Goal: Complete application form

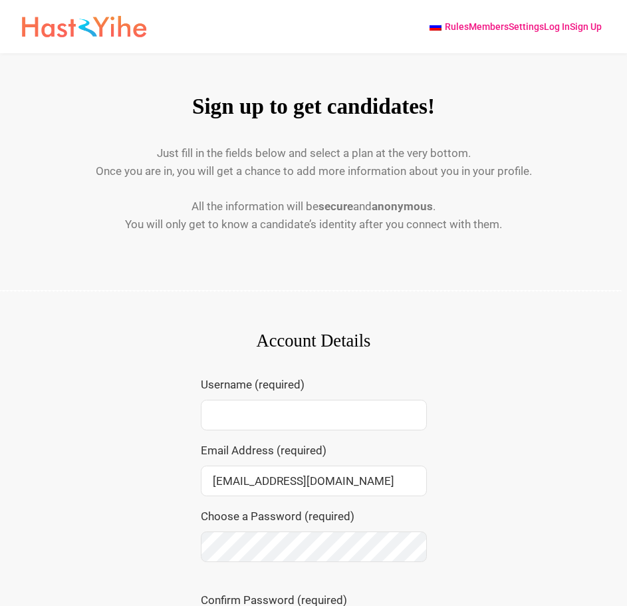
select select "12"
select select "November"
select select "1995"
select select "[GEOGRAPHIC_DATA]"
select select "Sometimes - Pray when I can or when iman is high"
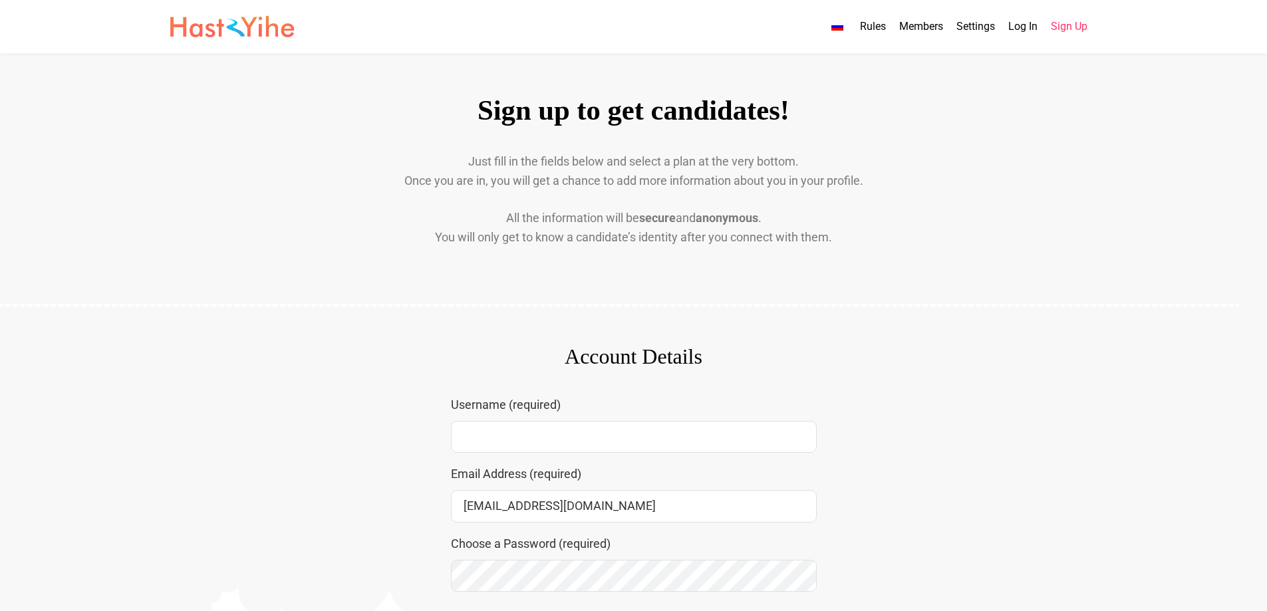
click at [236, 27] on img at bounding box center [232, 26] width 128 height 27
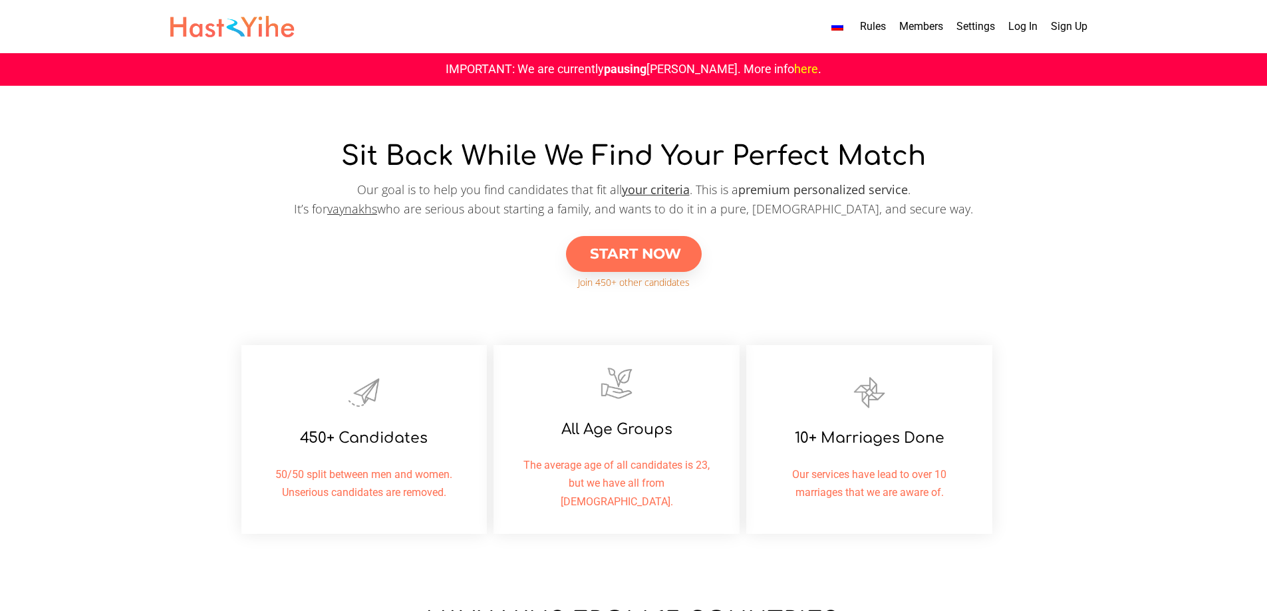
click at [794, 66] on link "here" at bounding box center [806, 69] width 24 height 14
